Goal: Task Accomplishment & Management: Manage account settings

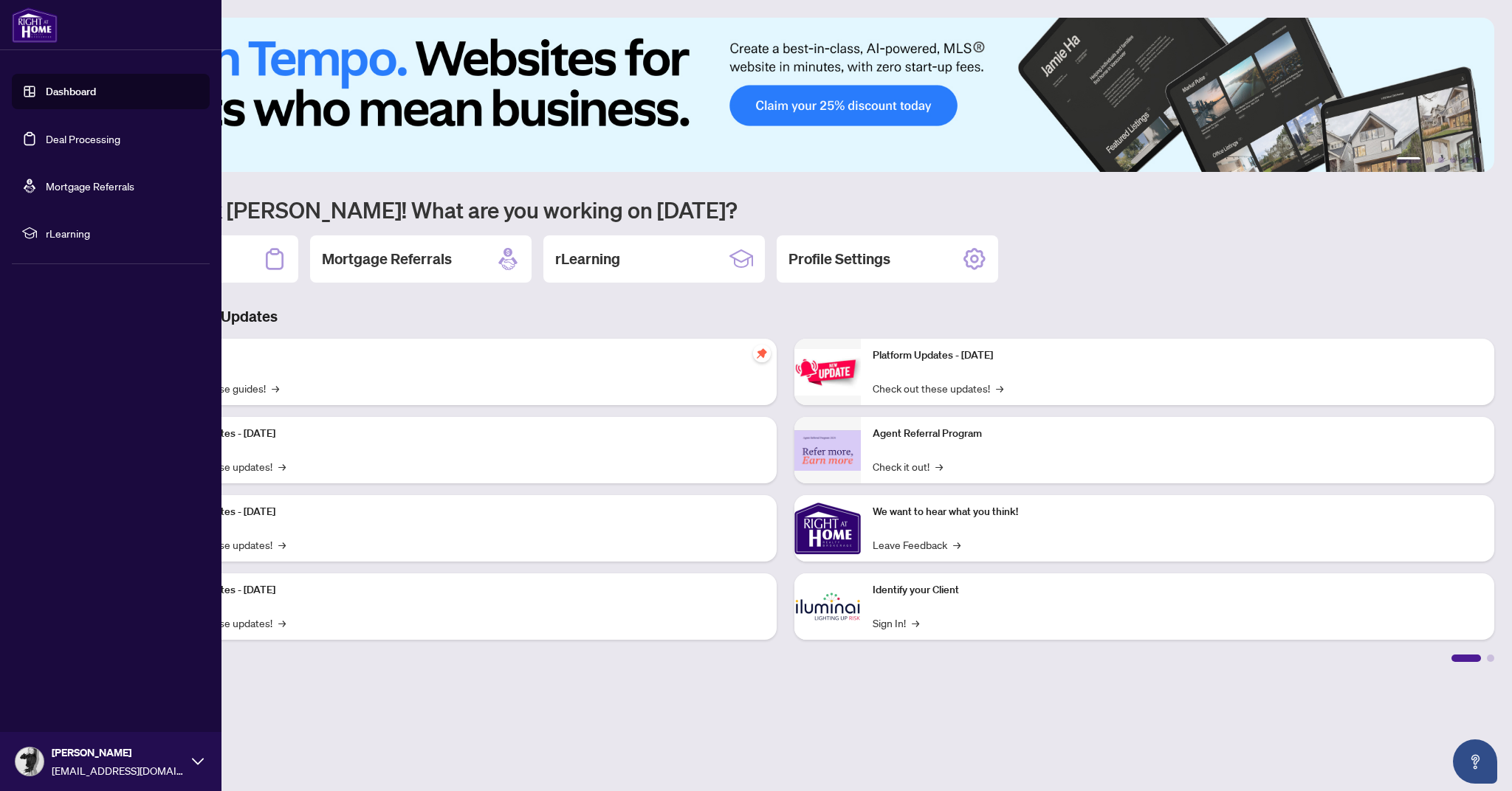
click at [46, 139] on link "Deal Processing" at bounding box center [83, 139] width 75 height 13
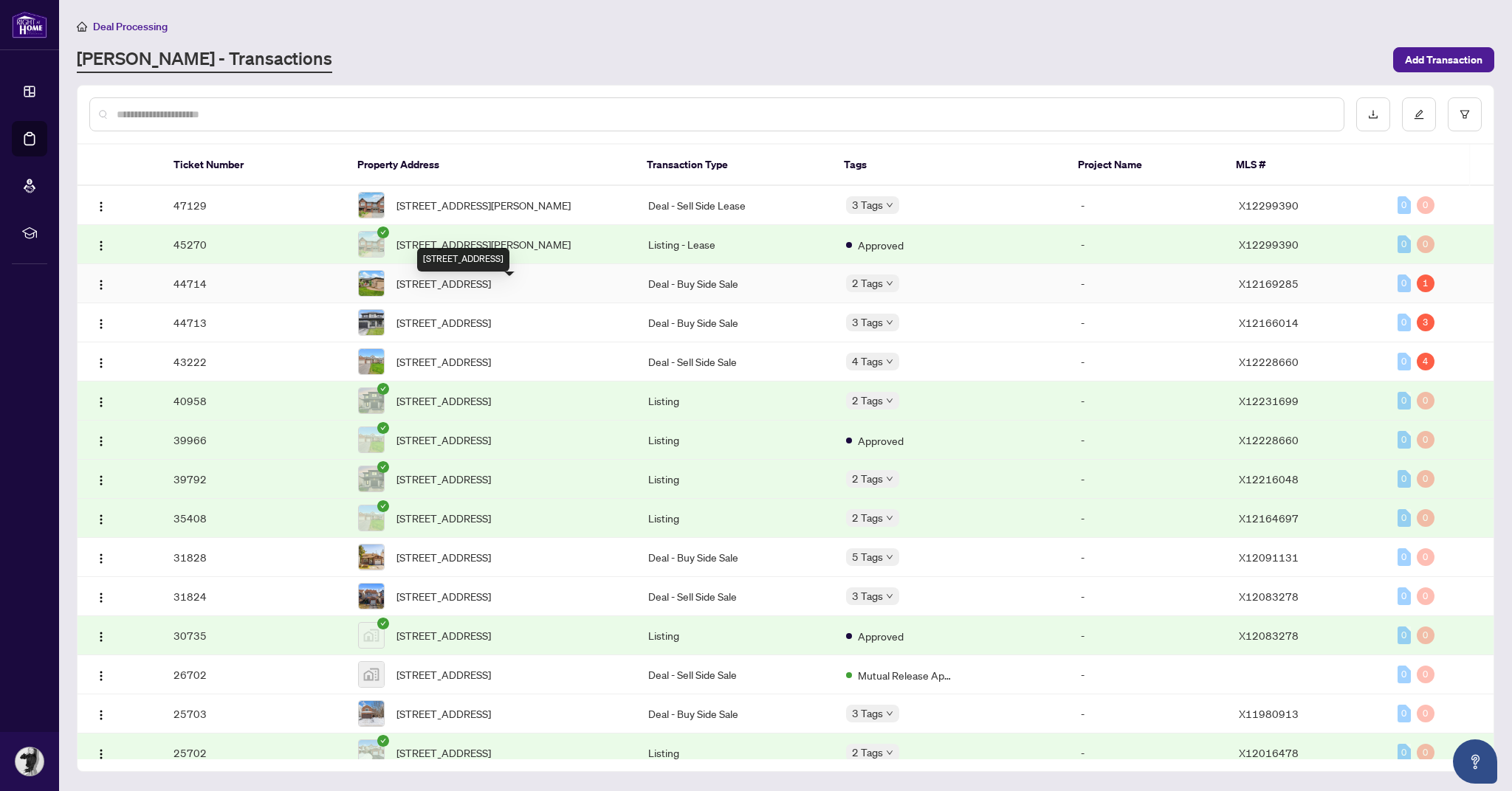
click at [482, 292] on span "[STREET_ADDRESS]" at bounding box center [444, 283] width 95 height 16
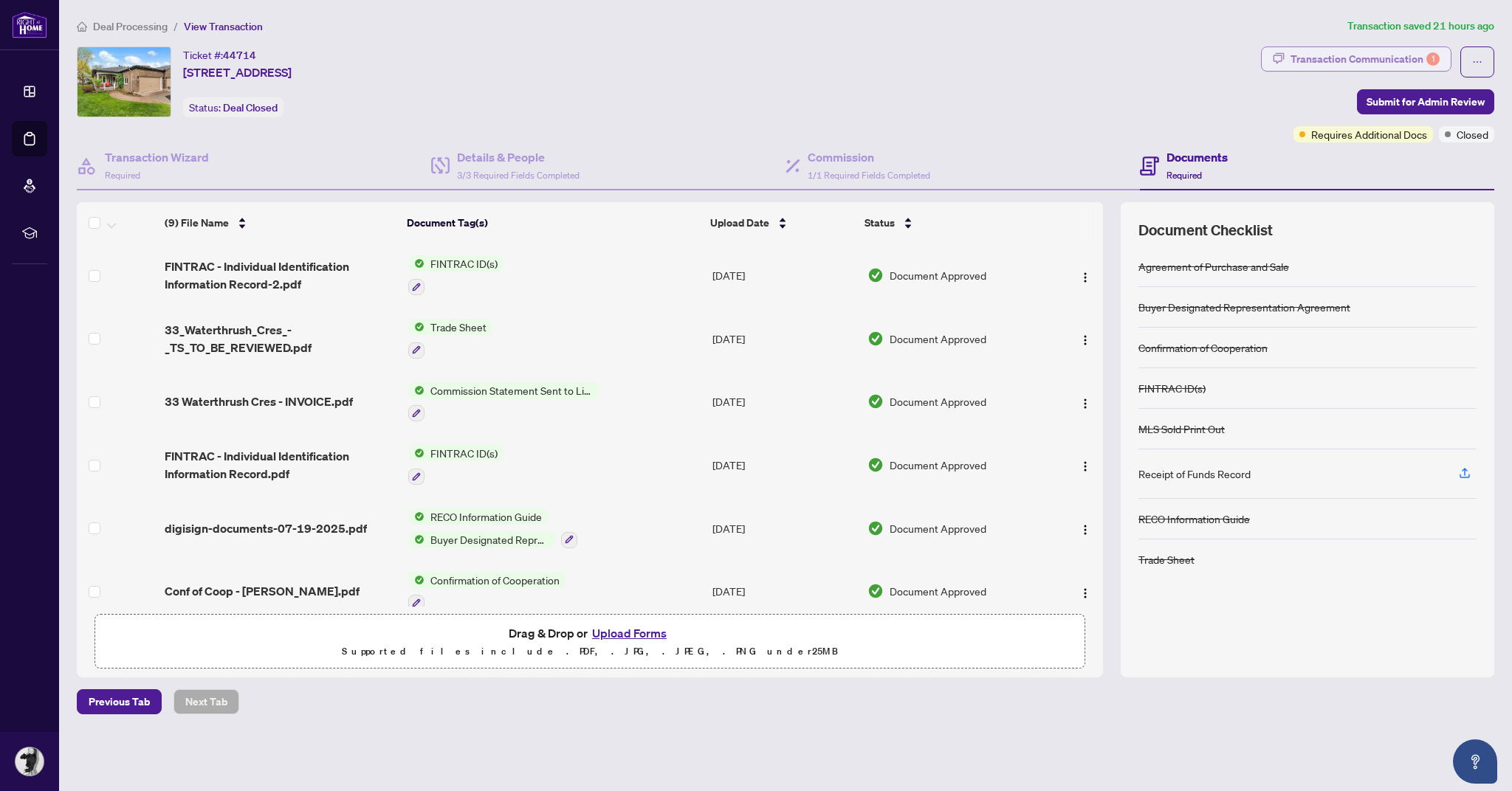
click at [1361, 57] on div "Transaction Communication 1" at bounding box center [1364, 59] width 149 height 24
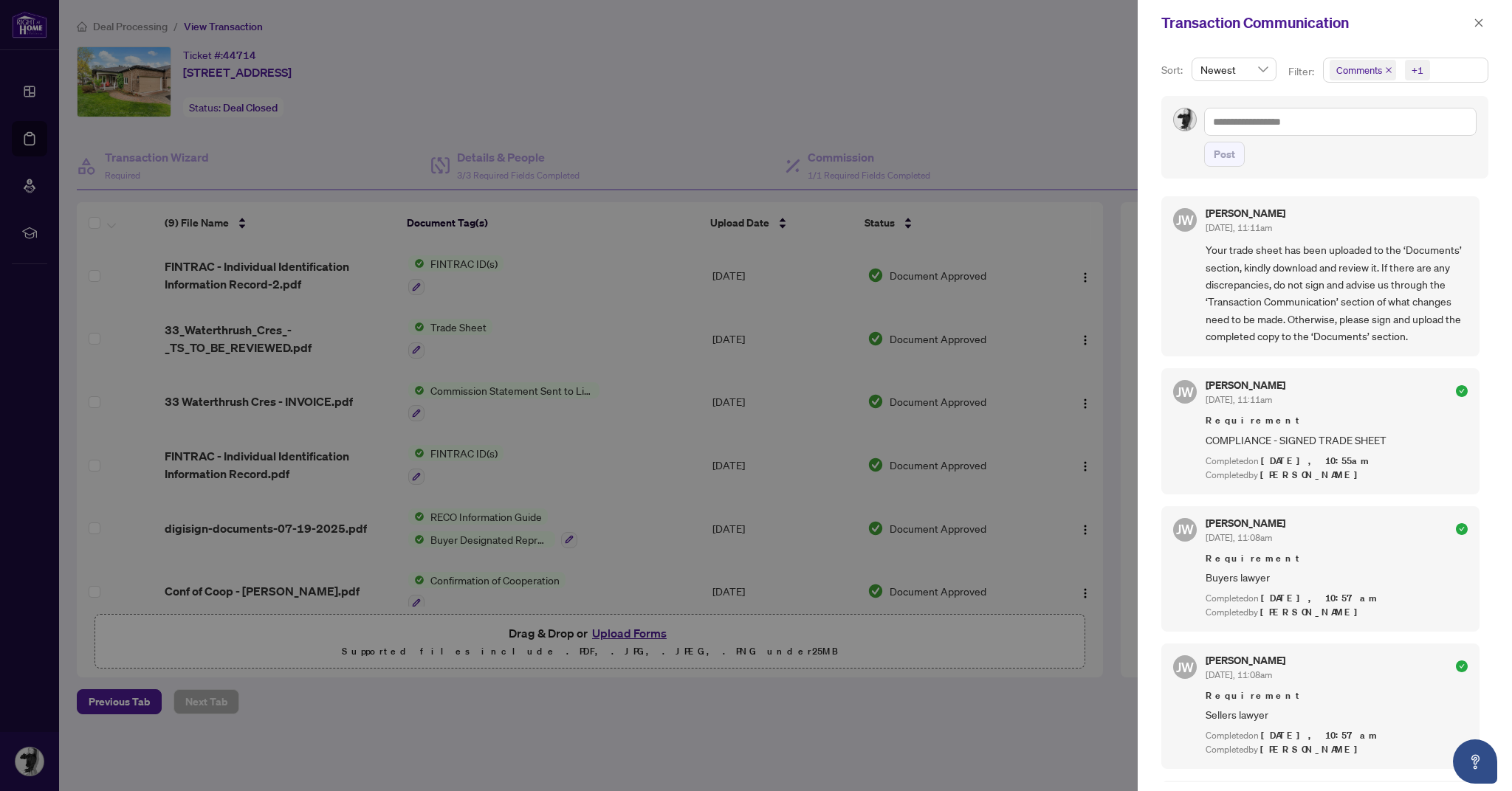
click at [1437, 68] on span "Comments +1" at bounding box center [1405, 70] width 164 height 24
click at [1337, 167] on span "Select Activity History" at bounding box center [1337, 172] width 12 height 12
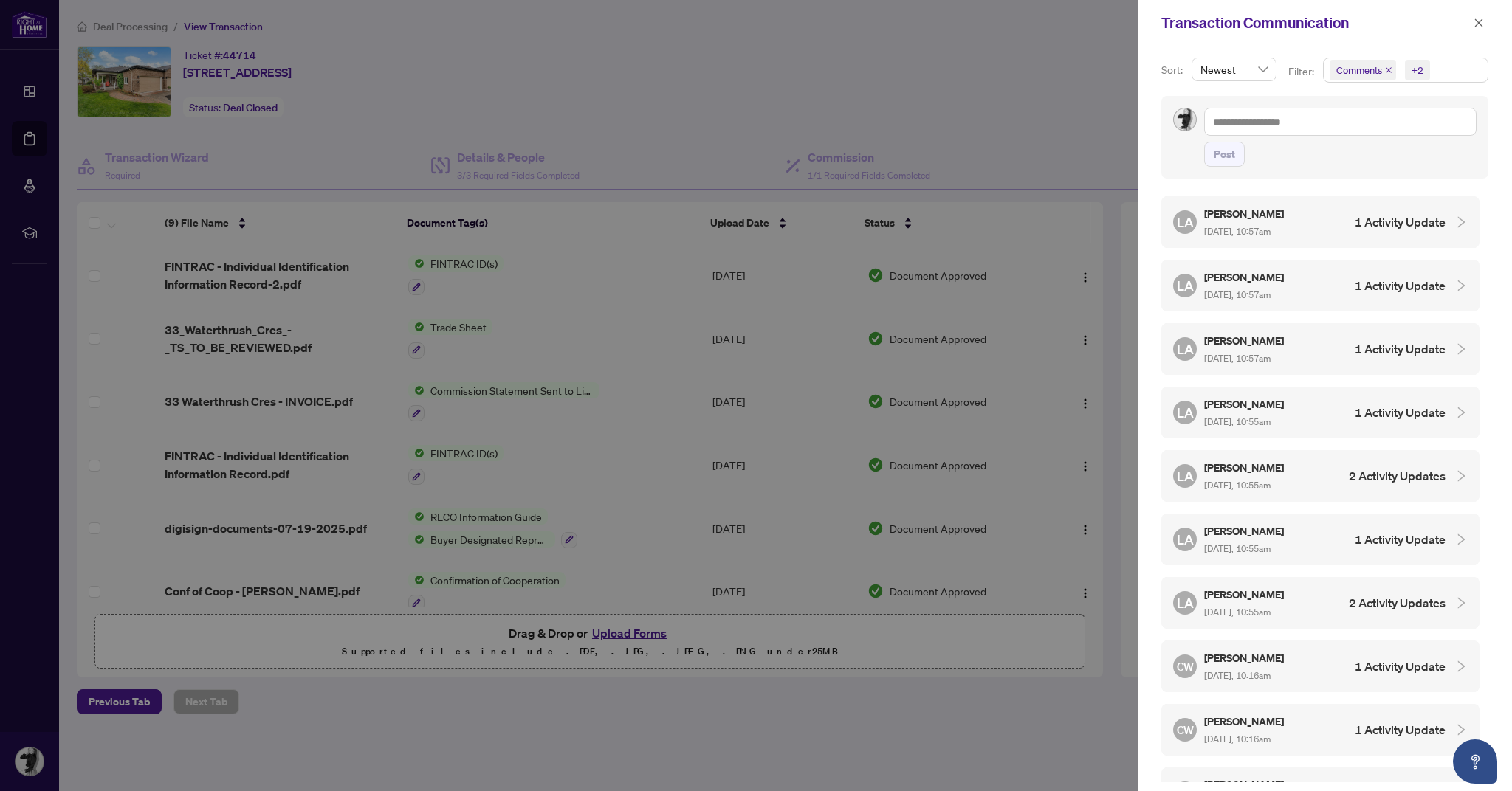
click at [1365, 215] on h4 "1 Activity Update" at bounding box center [1400, 222] width 91 height 18
click at [1354, 340] on h4 "1 Activity Update" at bounding box center [1400, 349] width 91 height 18
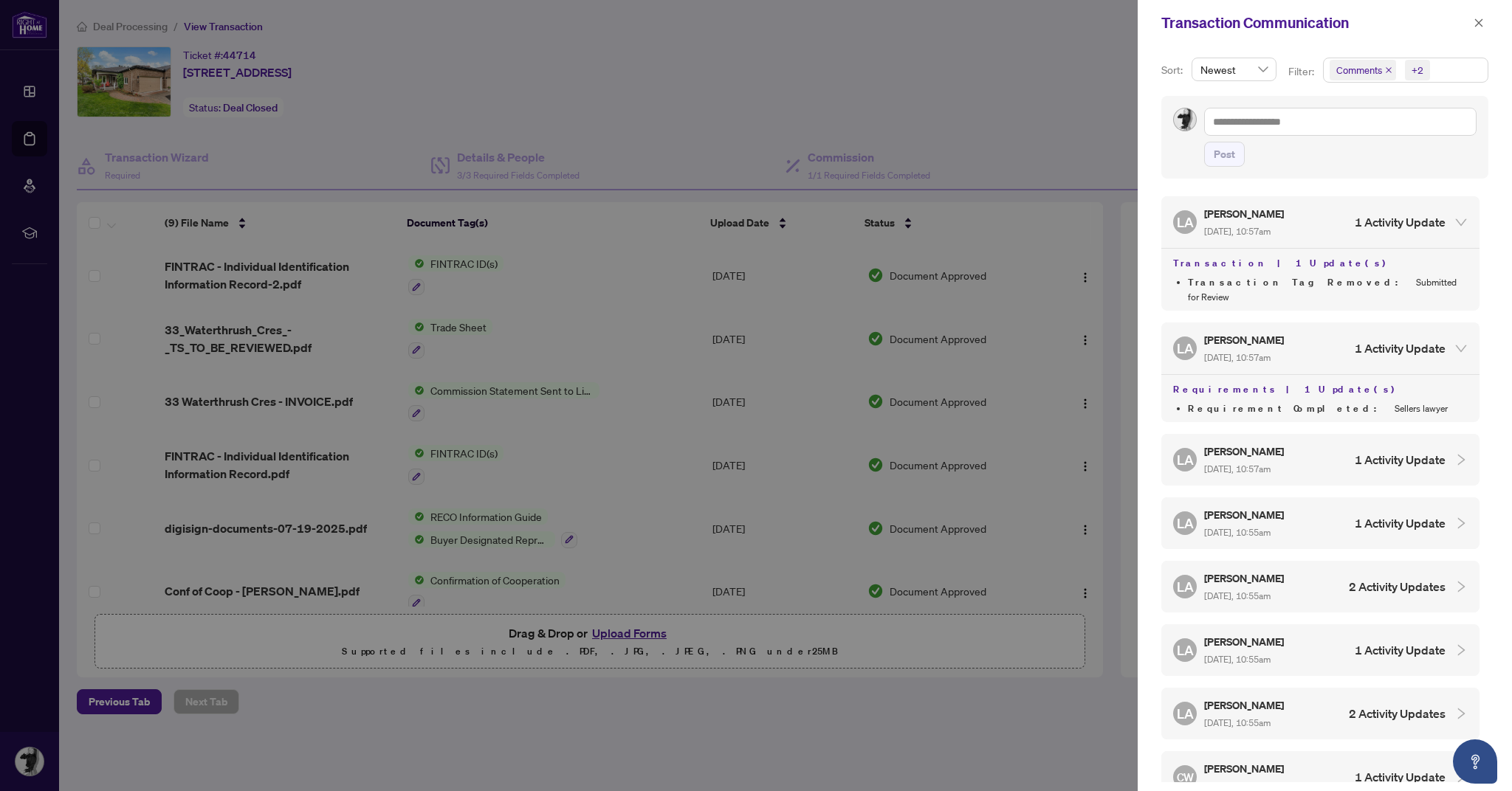
click at [1385, 451] on h4 "1 Activity Update" at bounding box center [1400, 460] width 91 height 18
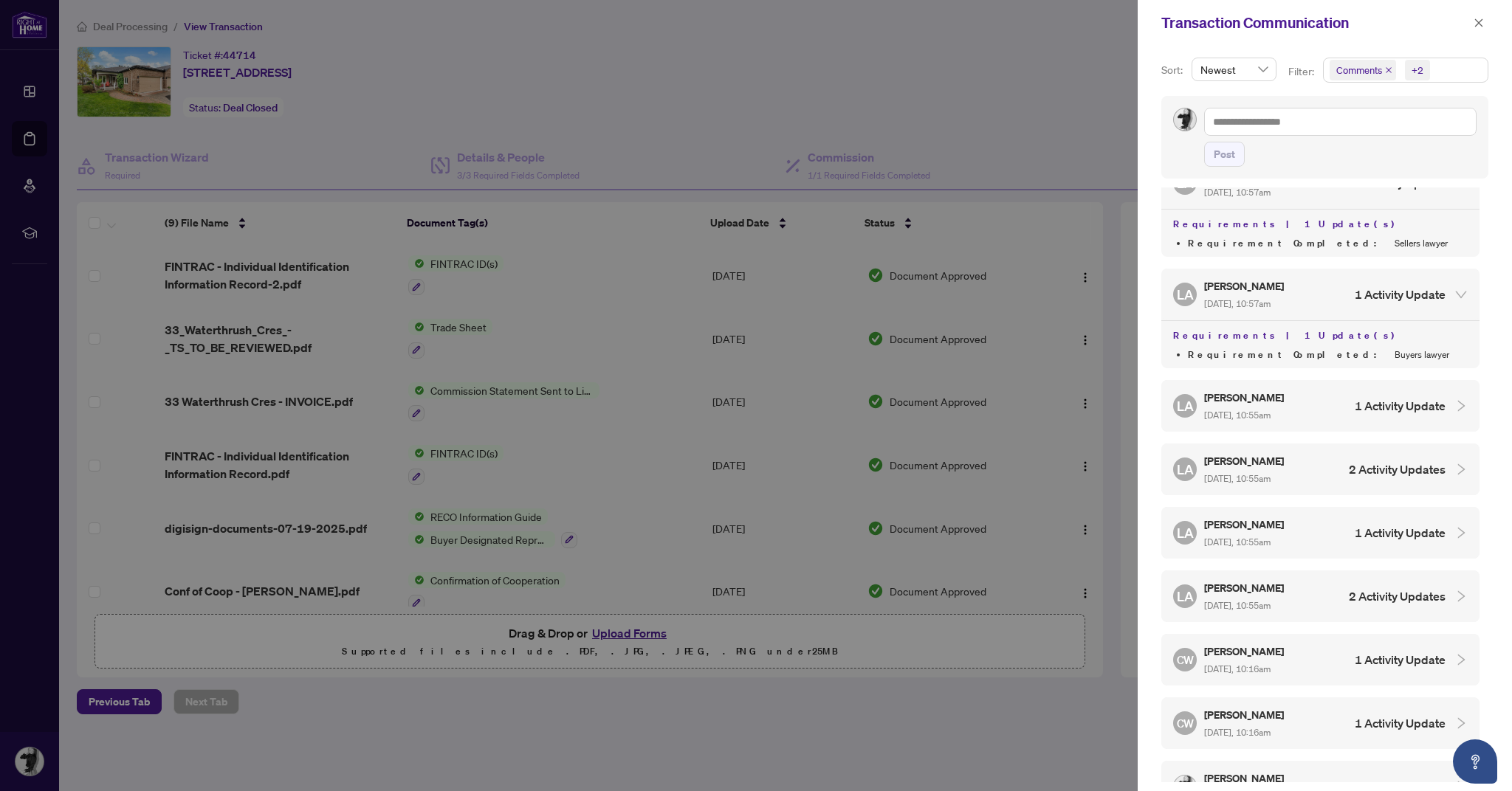
scroll to position [164, 0]
click at [1390, 399] on h4 "1 Activity Update" at bounding box center [1400, 408] width 91 height 18
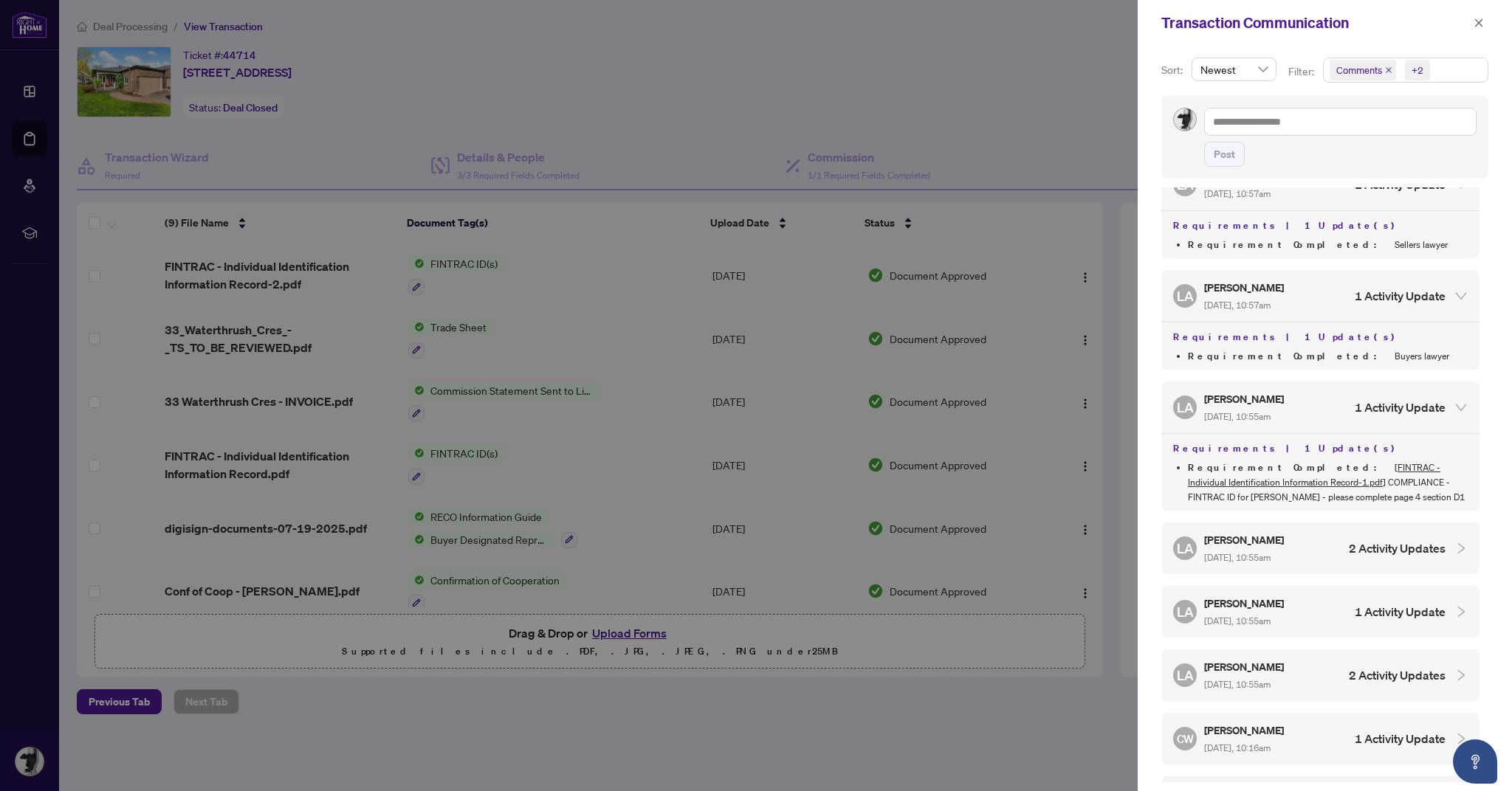
click at [1382, 539] on h4 "2 Activity Updates" at bounding box center [1397, 548] width 97 height 18
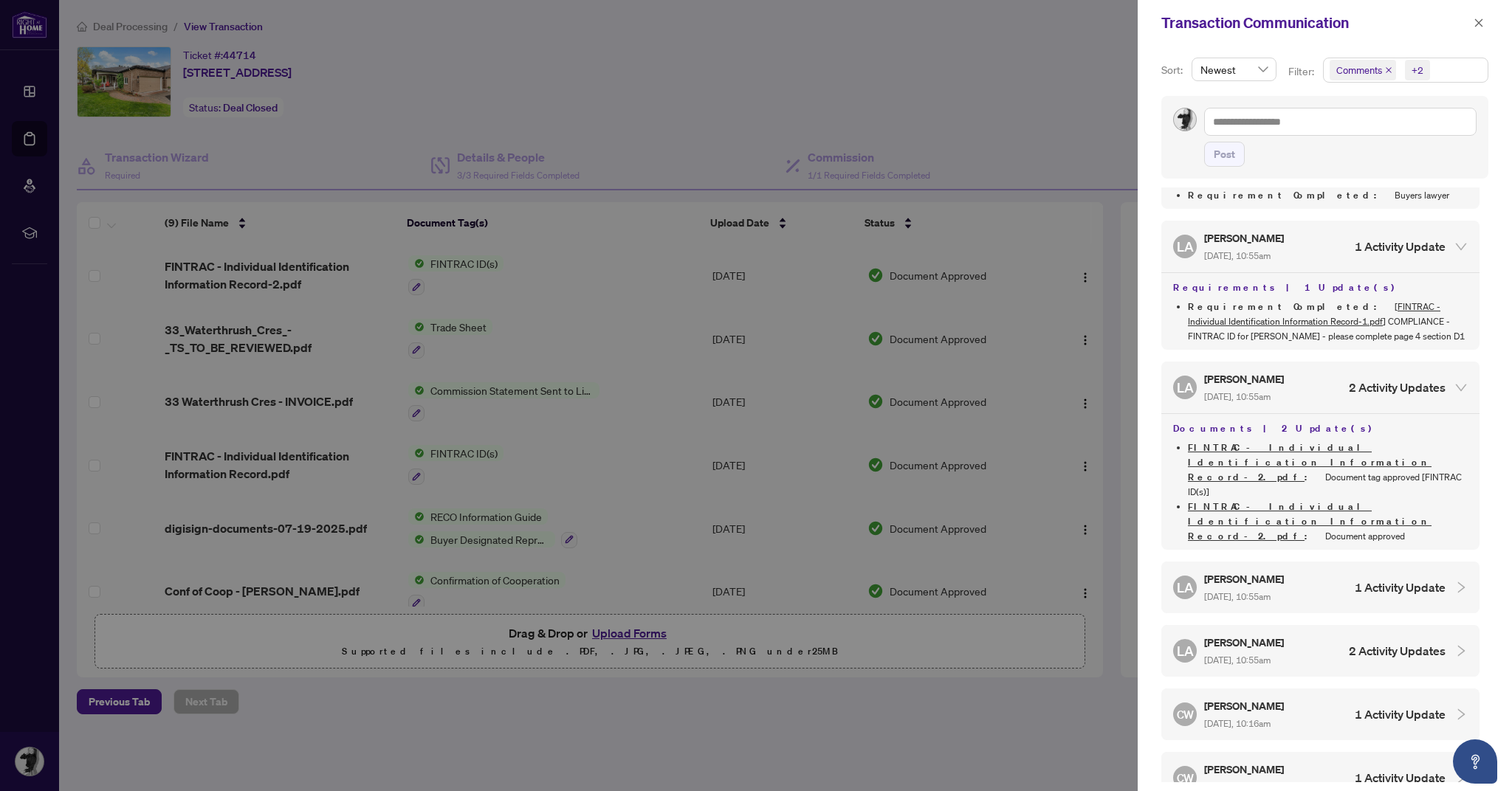
scroll to position [326, 0]
click at [1317, 570] on div "[PERSON_NAME] Almuhanna [DATE], 10:55am 1 Activity Update" at bounding box center [1309, 587] width 272 height 34
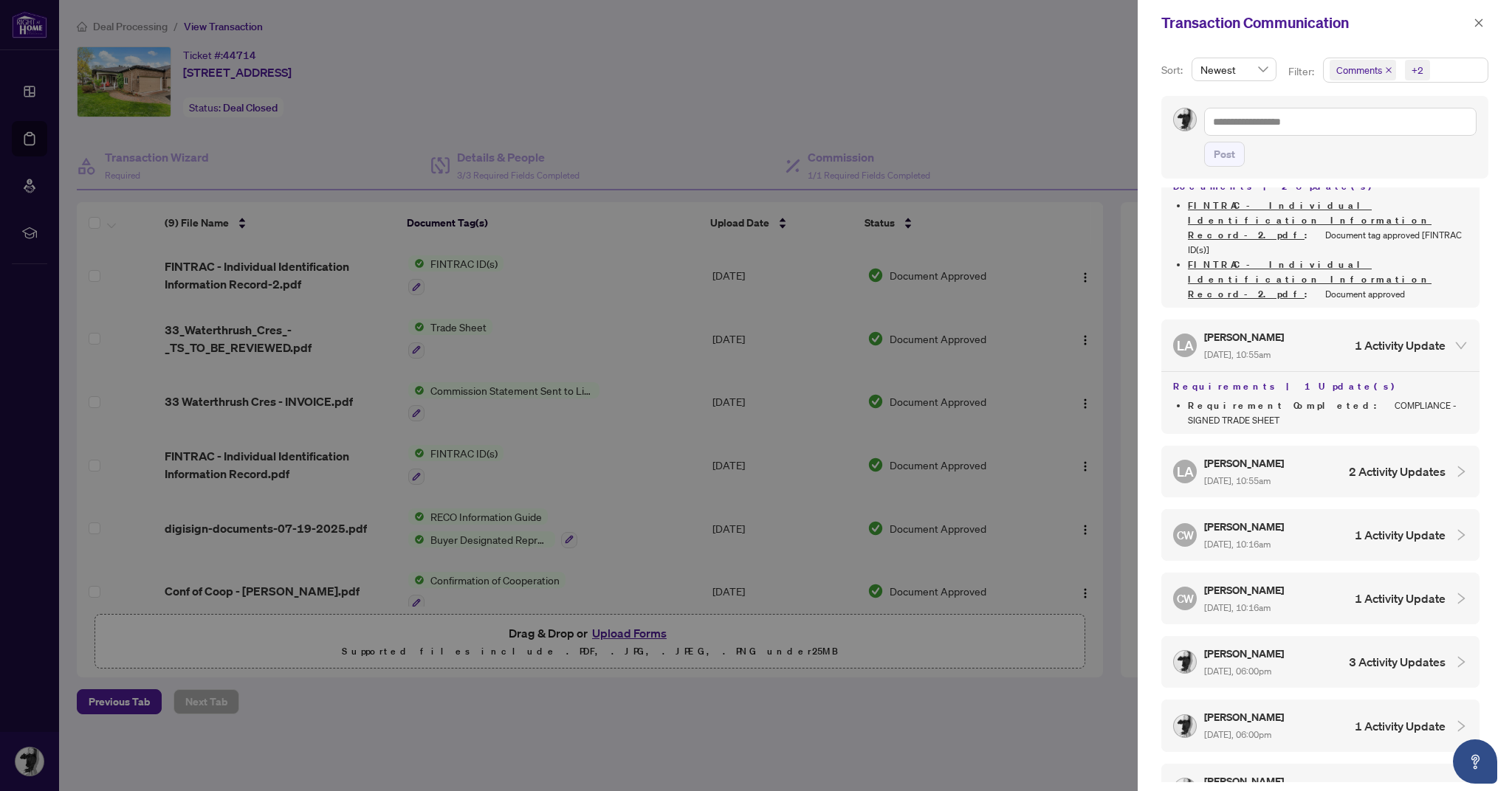
scroll to position [567, 0]
click at [1306, 454] on div "[PERSON_NAME] Almuhanna [DATE], 10:55am 2 Activity Updates" at bounding box center [1309, 471] width 272 height 34
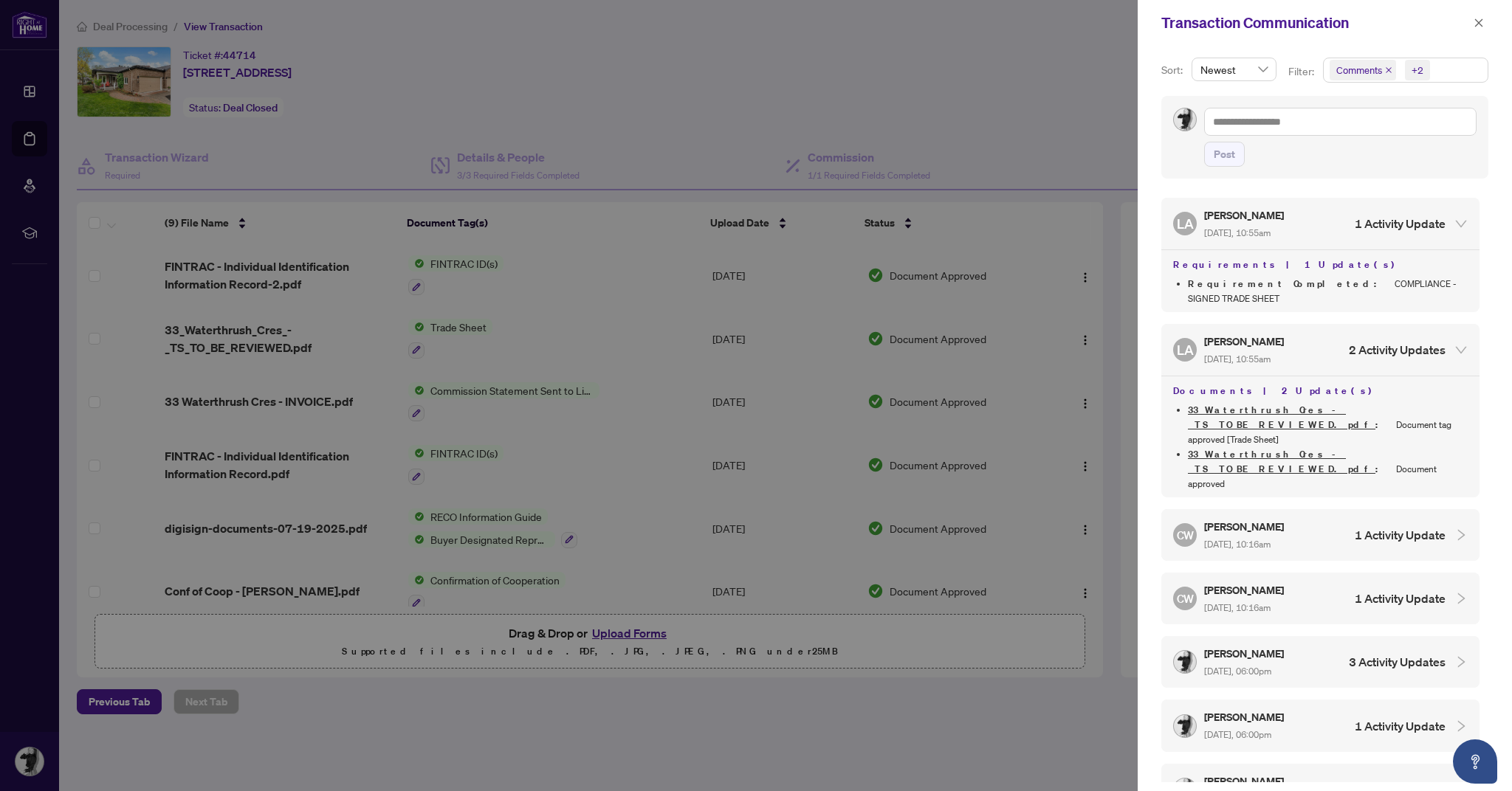
scroll to position [697, 0]
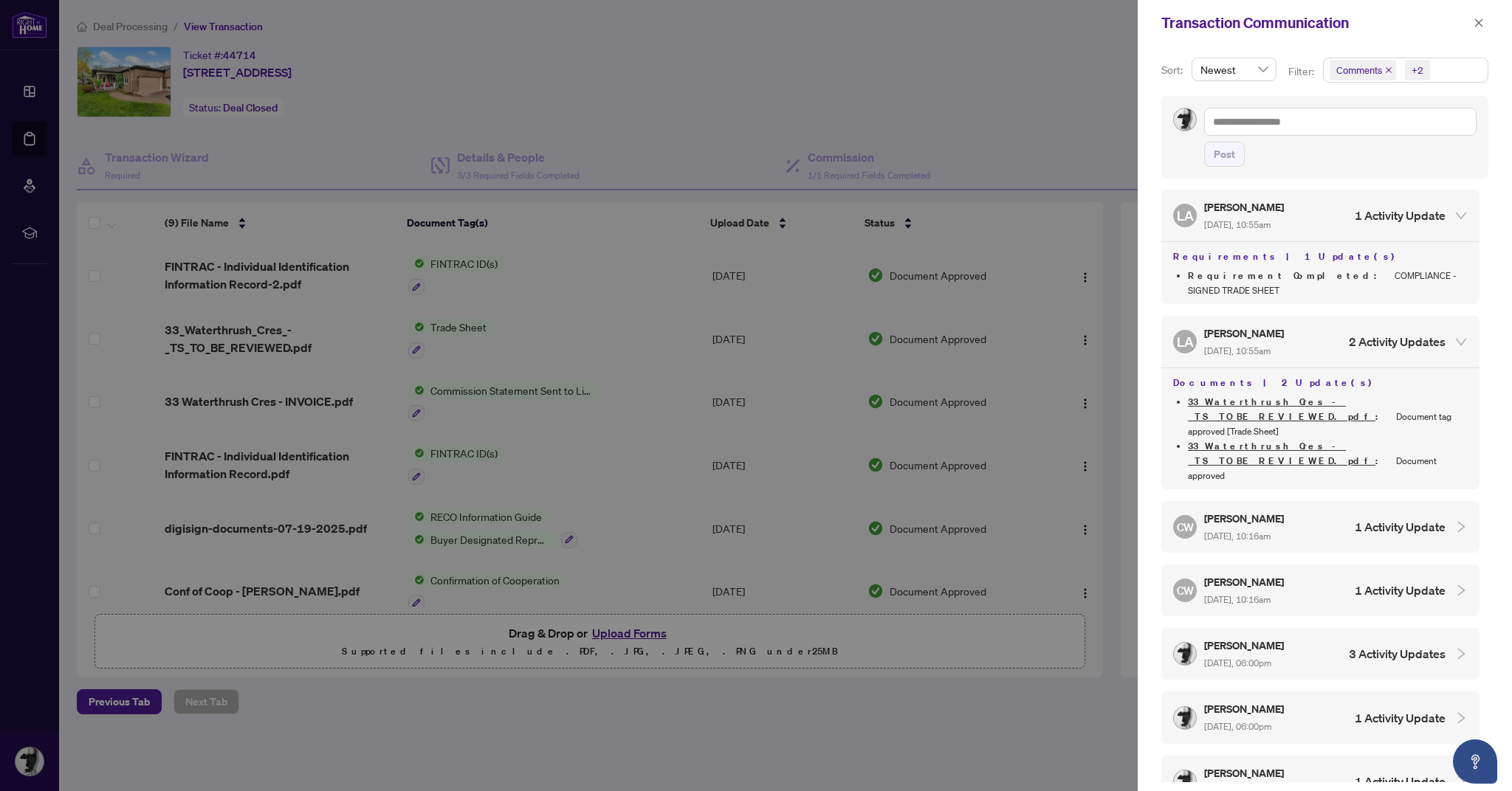
click at [661, 91] on div at bounding box center [756, 395] width 1512 height 791
click at [1482, 24] on icon "close" at bounding box center [1479, 23] width 10 height 10
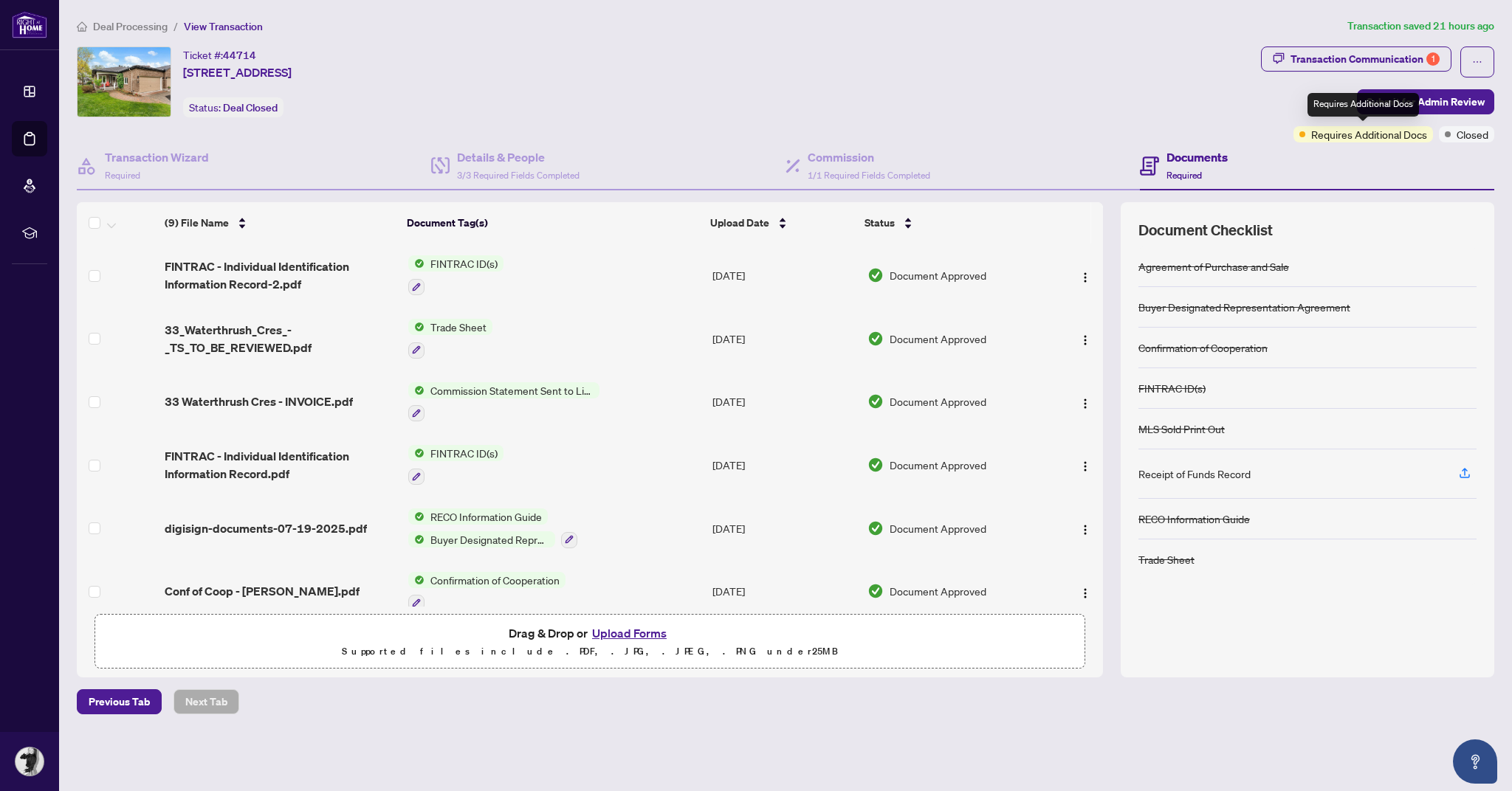
click at [1392, 137] on span "Requires Additional Docs" at bounding box center [1368, 135] width 116 height 16
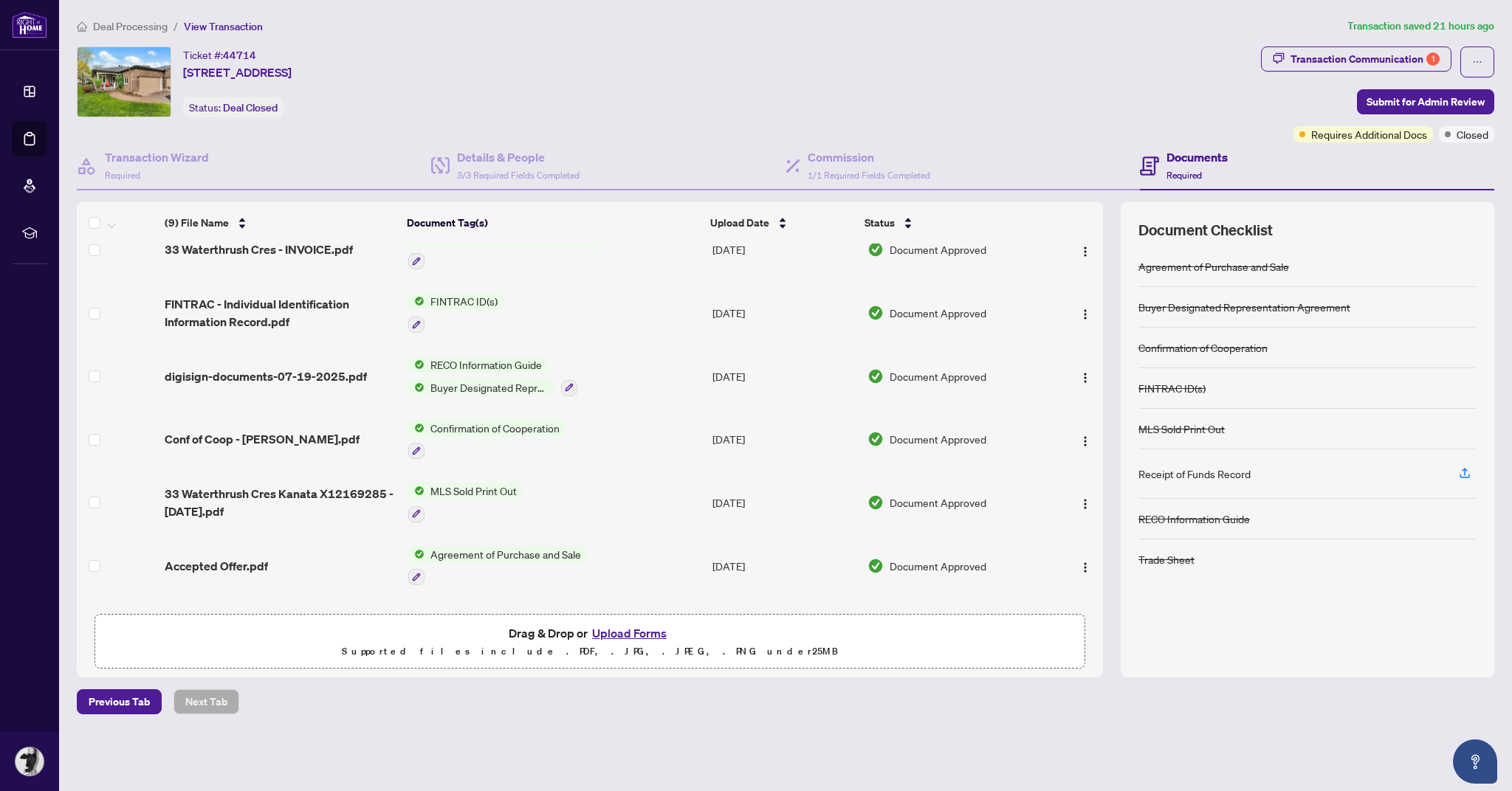
scroll to position [0, 0]
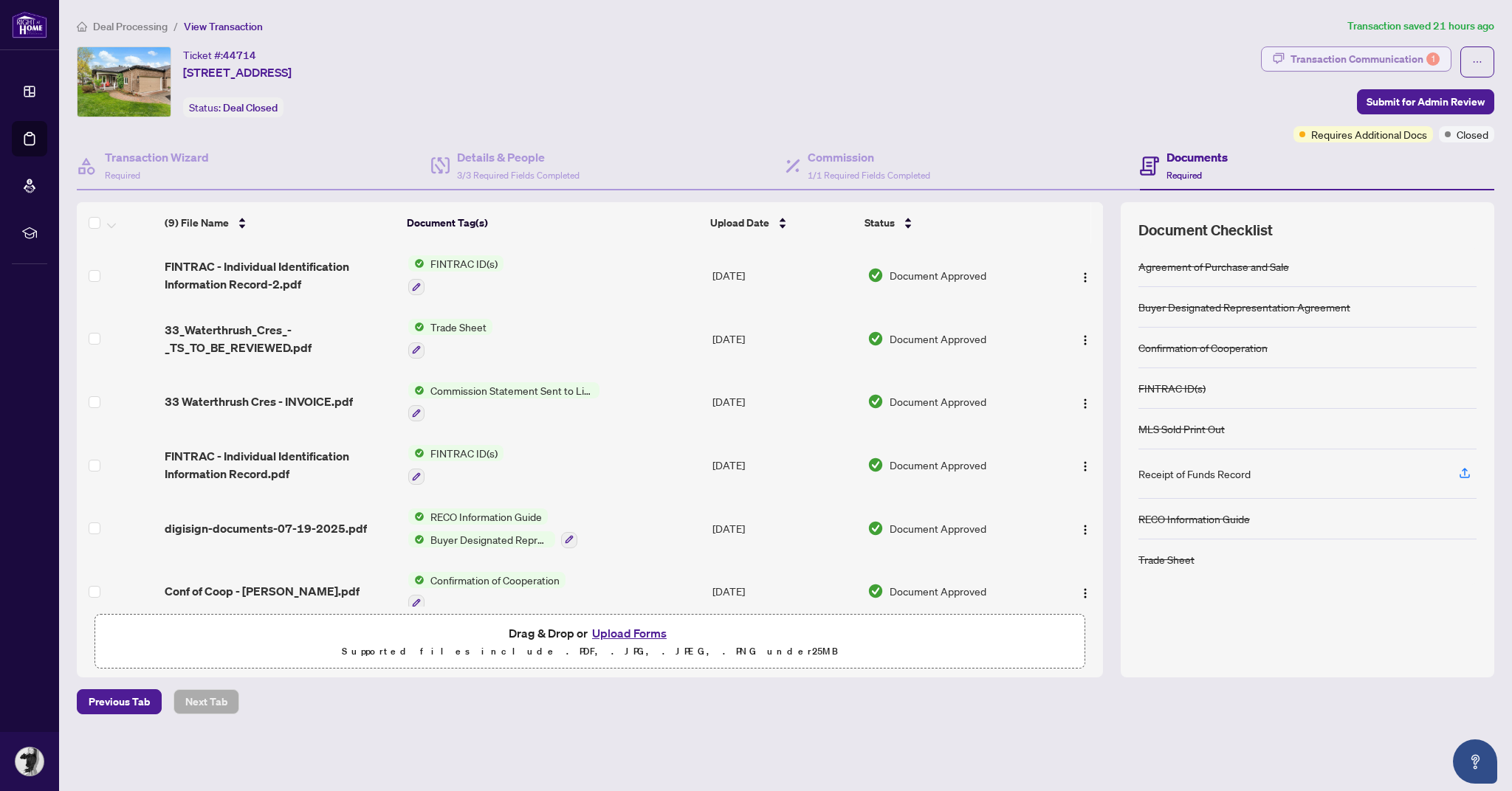
click at [1306, 50] on div "Transaction Communication 1" at bounding box center [1364, 59] width 149 height 24
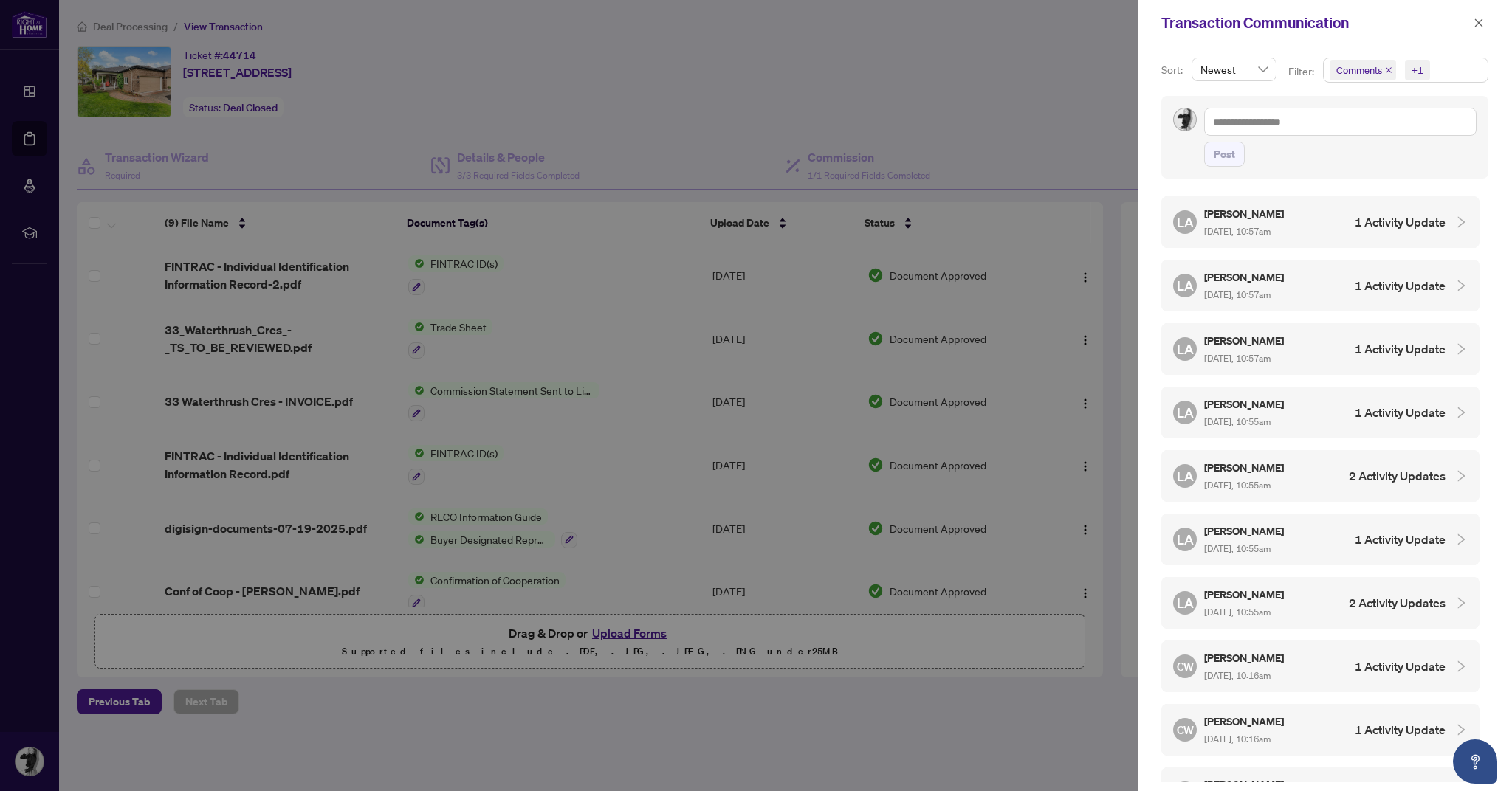
click at [1269, 69] on div "Newest" at bounding box center [1234, 70] width 85 height 24
click at [1449, 68] on span "Comments +1" at bounding box center [1405, 70] width 164 height 24
click at [1376, 172] on span "Activity History" at bounding box center [1387, 172] width 70 height 13
click at [1354, 228] on h4 "1 Activity Update" at bounding box center [1400, 222] width 91 height 18
click at [1486, 26] on button "button" at bounding box center [1479, 23] width 19 height 18
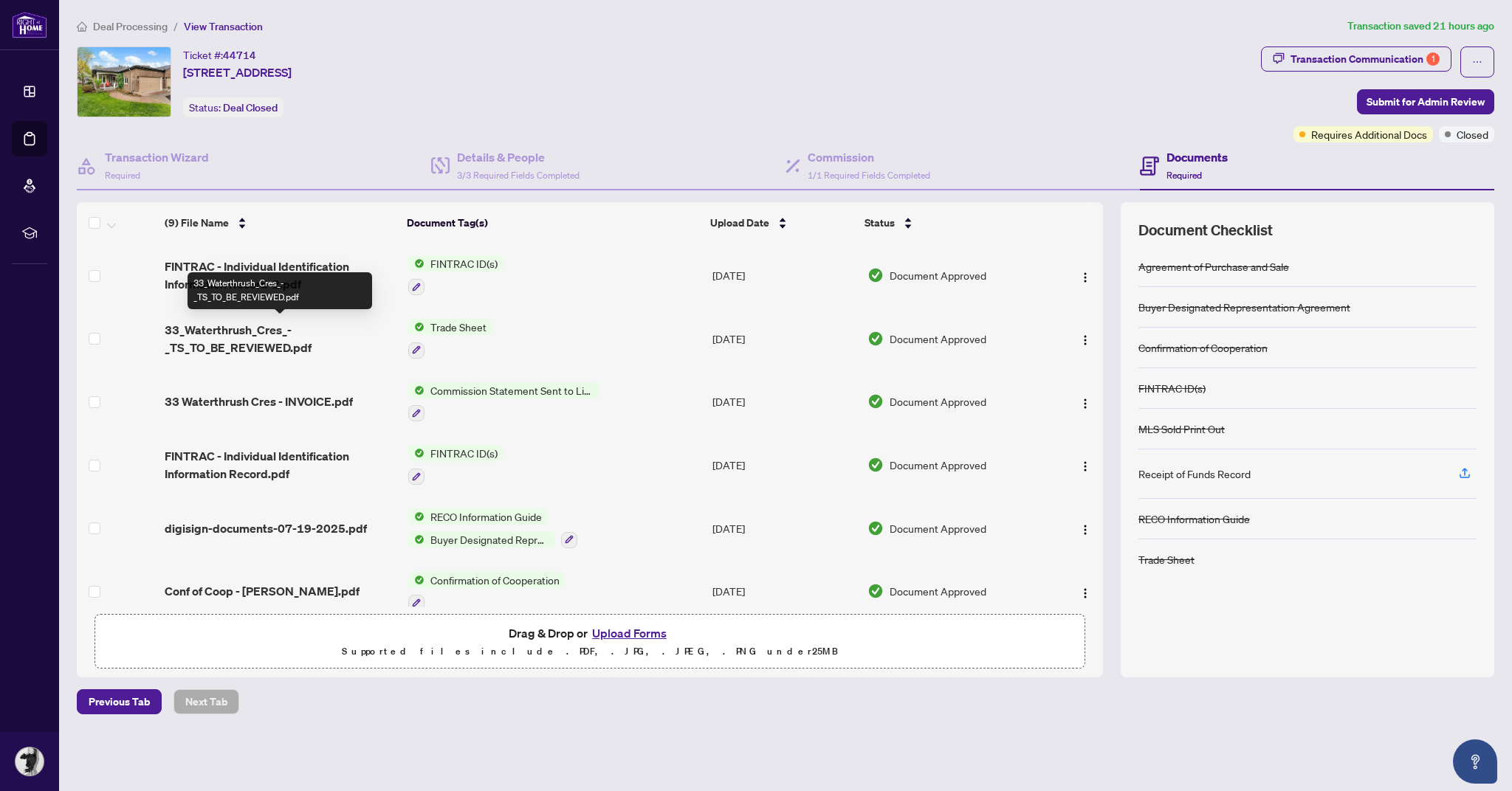
click at [263, 331] on span "33_Waterthrush_Cres_-_TS_TO_BE_REVIEWED.pdf" at bounding box center [280, 339] width 232 height 36
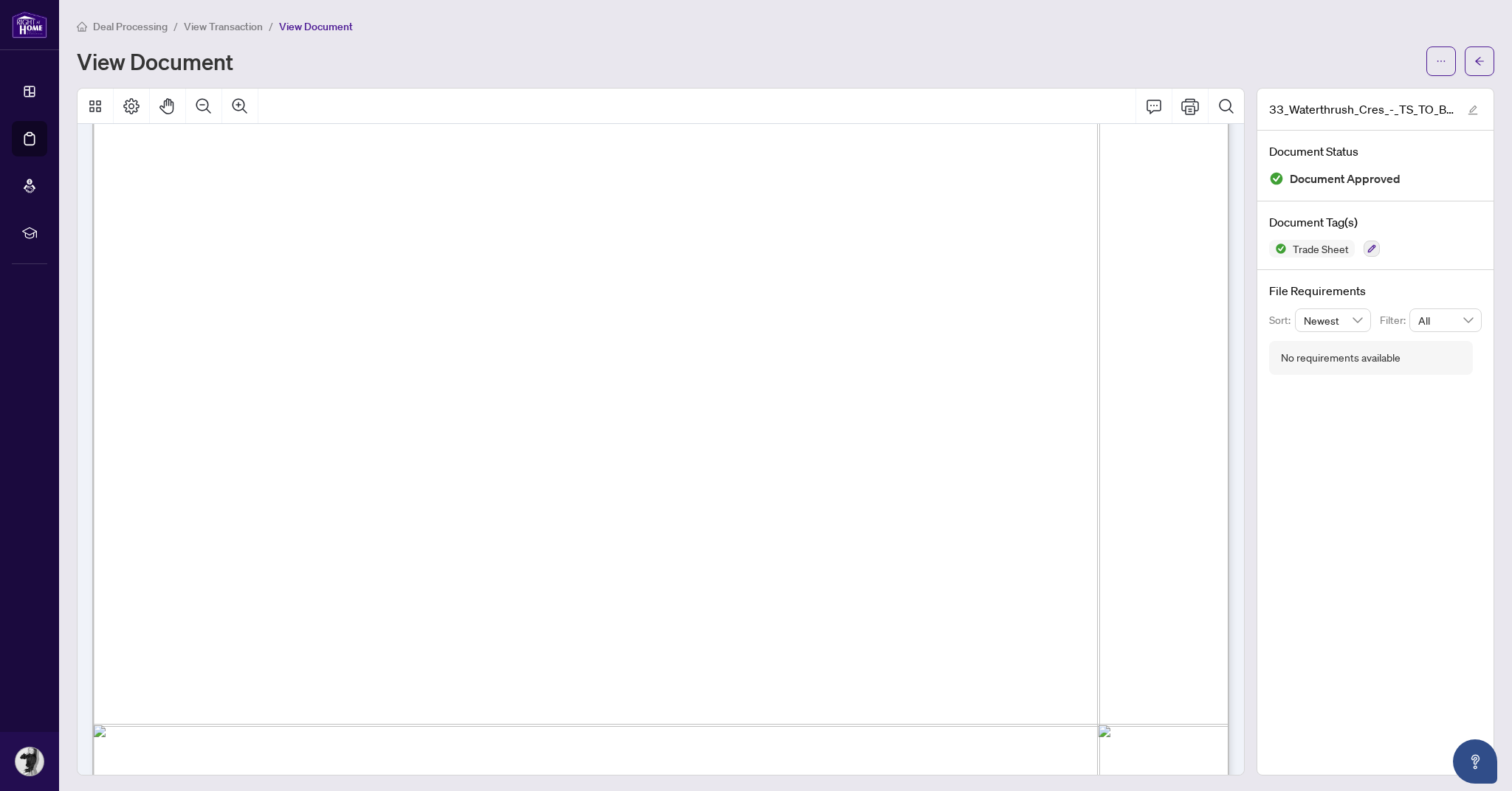
scroll to position [415, 0]
click at [1479, 60] on icon "arrow-left" at bounding box center [1479, 61] width 9 height 8
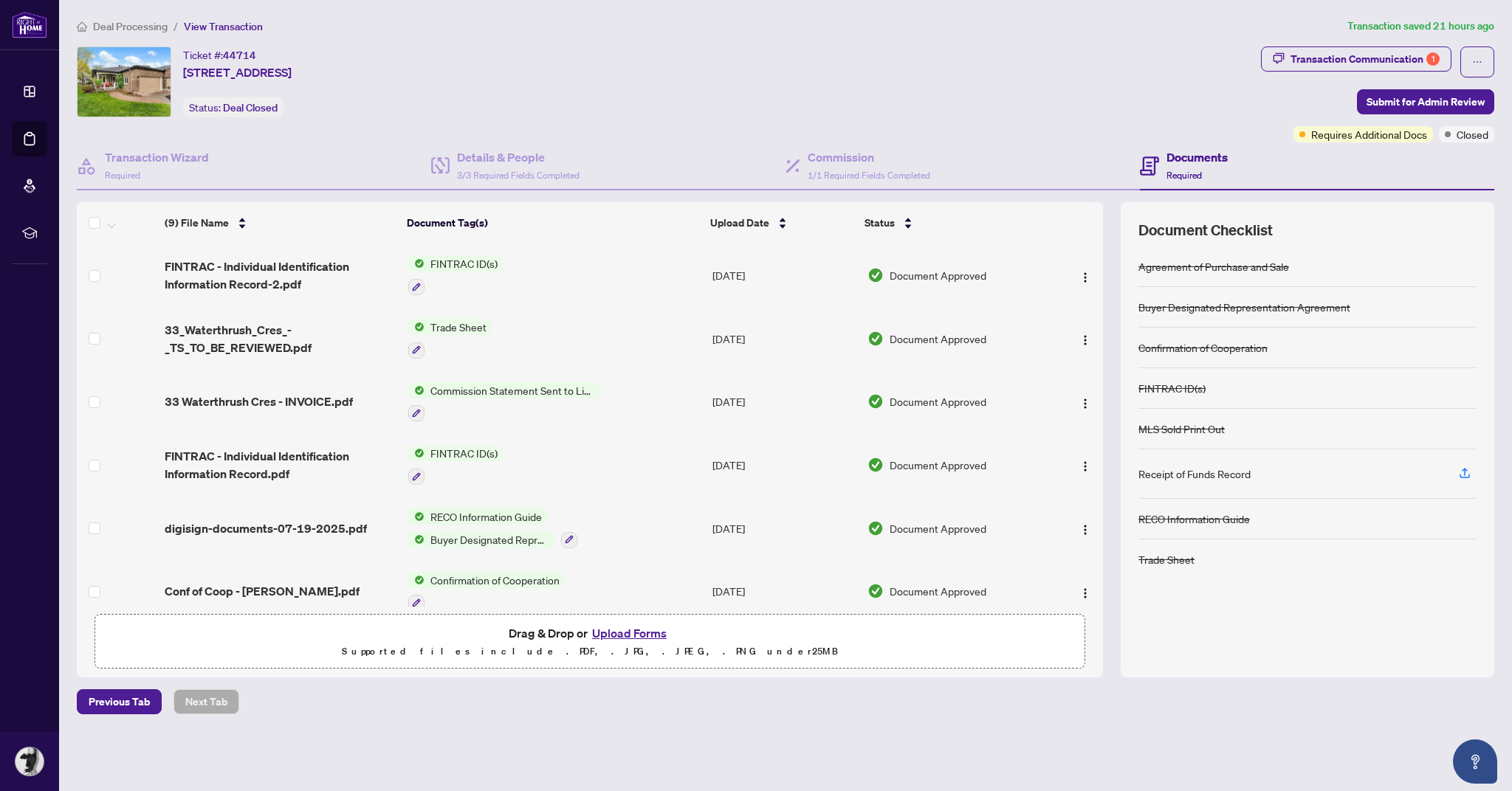
click at [1476, 70] on span "button" at bounding box center [1477, 62] width 10 height 24
click at [1483, 65] on button "button" at bounding box center [1477, 62] width 34 height 31
